Goal: Navigation & Orientation: Find specific page/section

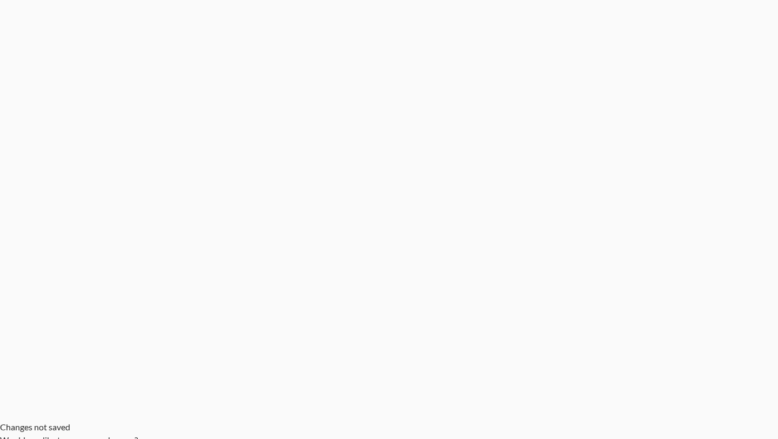
type input "[EMAIL_ADDRESS][DOMAIN_NAME]"
drag, startPoint x: 318, startPoint y: 276, endPoint x: 252, endPoint y: 246, distance: 72.3
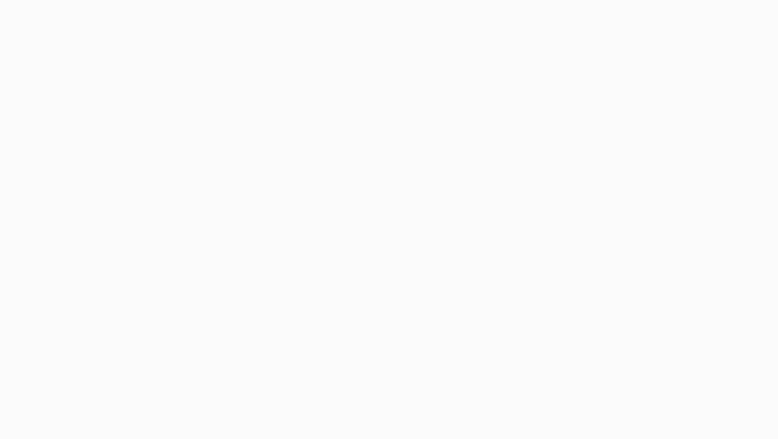
checkbox input "true"
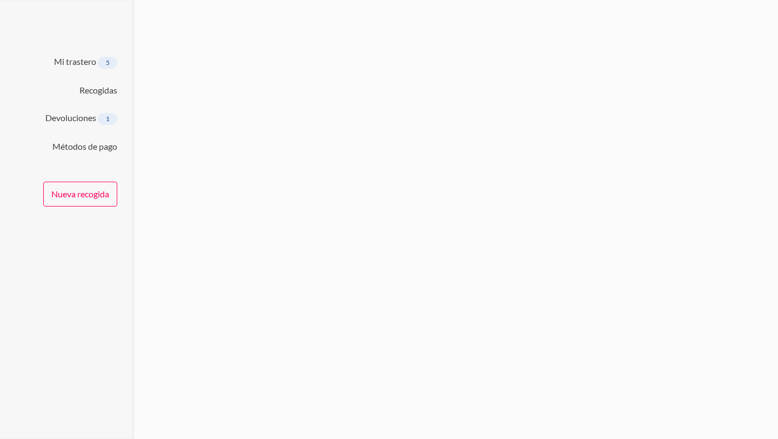
scroll to position [4, 0]
click at [77, 64] on link "Mi trastero" at bounding box center [75, 61] width 42 height 10
click at [78, 120] on link "Devoluciones" at bounding box center [70, 117] width 51 height 10
click at [87, 62] on link "Mi trastero" at bounding box center [75, 61] width 42 height 10
